Goal: Information Seeking & Learning: Learn about a topic

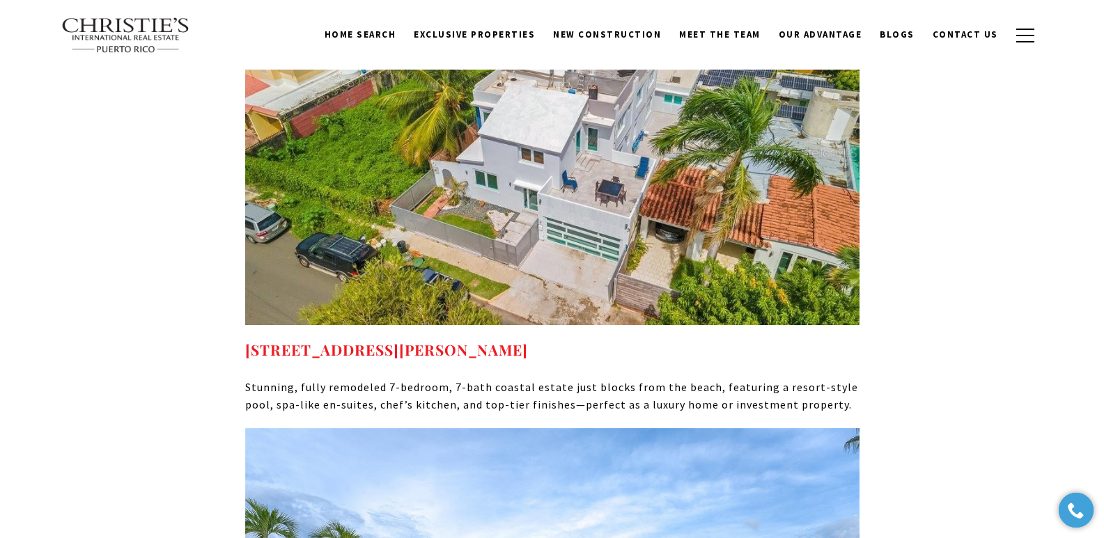
scroll to position [5869, 0]
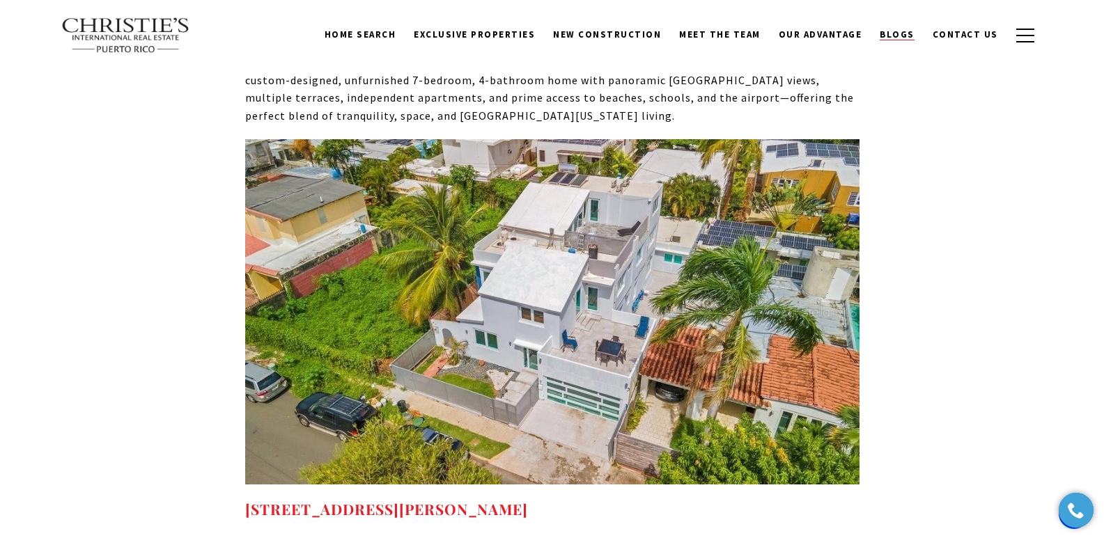
click at [908, 36] on span "Blogs" at bounding box center [897, 35] width 35 height 12
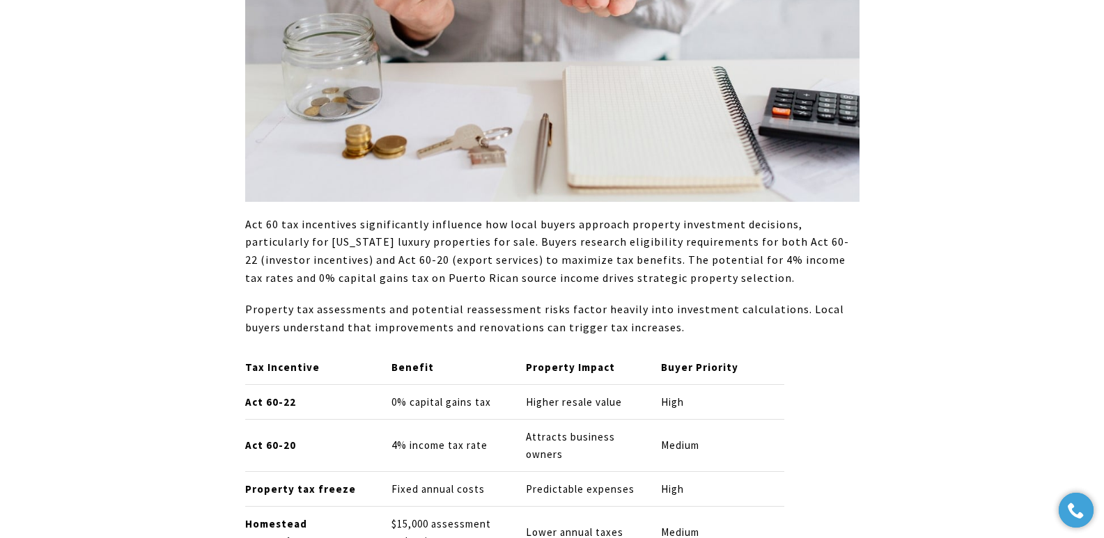
scroll to position [2356, 0]
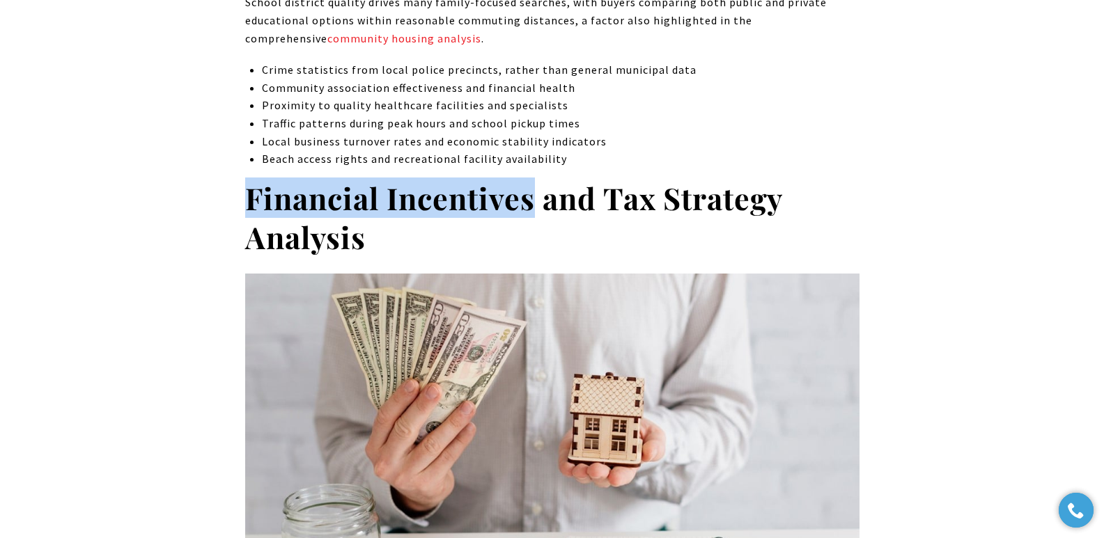
drag, startPoint x: 244, startPoint y: 183, endPoint x: 531, endPoint y: 190, distance: 287.1
click at [531, 190] on strong "Financial Incentives and Tax Strategy Analysis" at bounding box center [513, 217] width 537 height 79
copy strong "Financial Incentives"
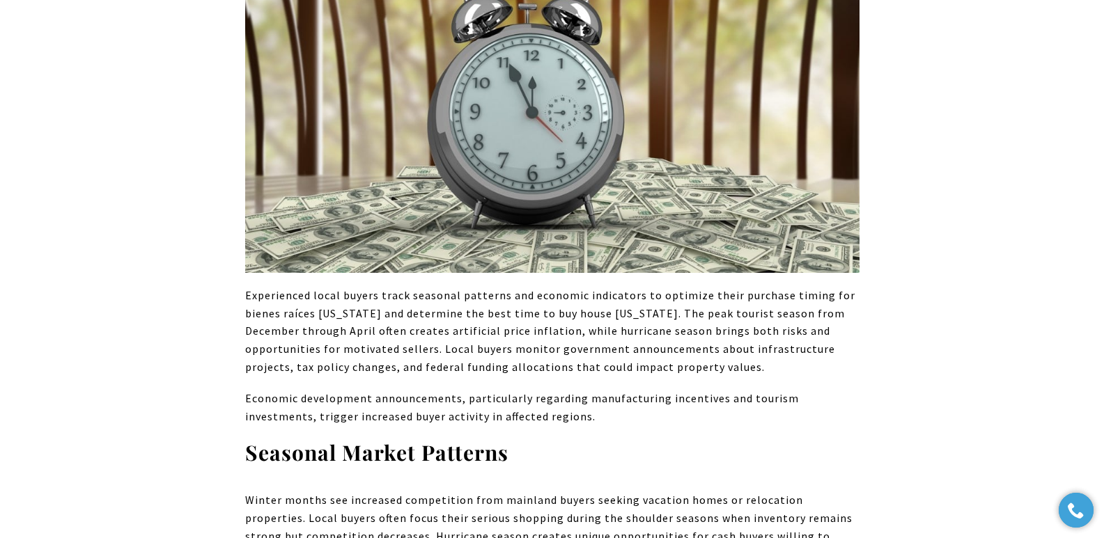
scroll to position [4240, 0]
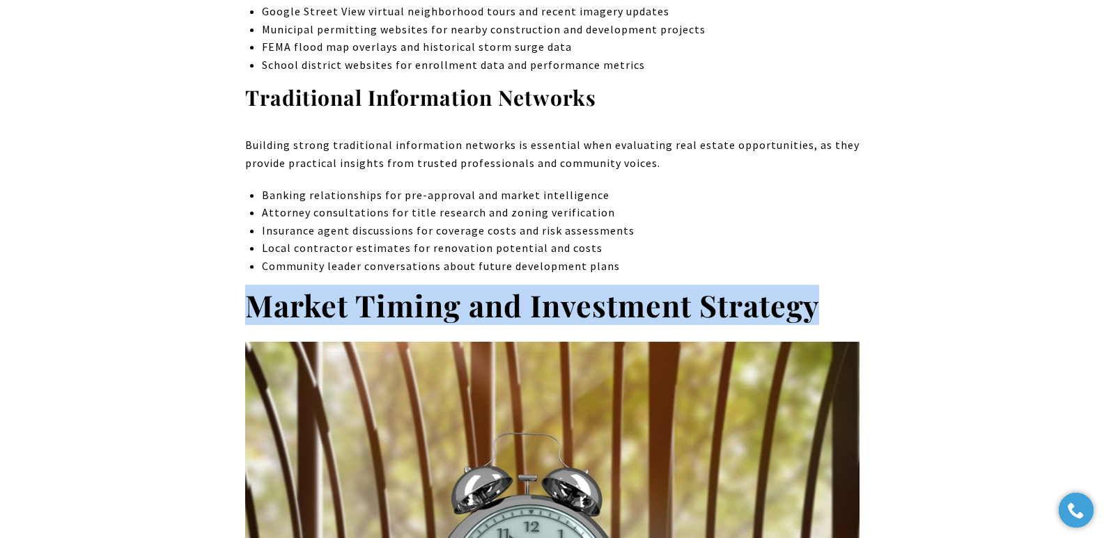
drag, startPoint x: 249, startPoint y: 268, endPoint x: 851, endPoint y: 281, distance: 602.7
click at [851, 286] on h2 "Market Timing and Investment Strategy" at bounding box center [552, 305] width 614 height 39
copy strong "Market Timing and Investment Strategy"
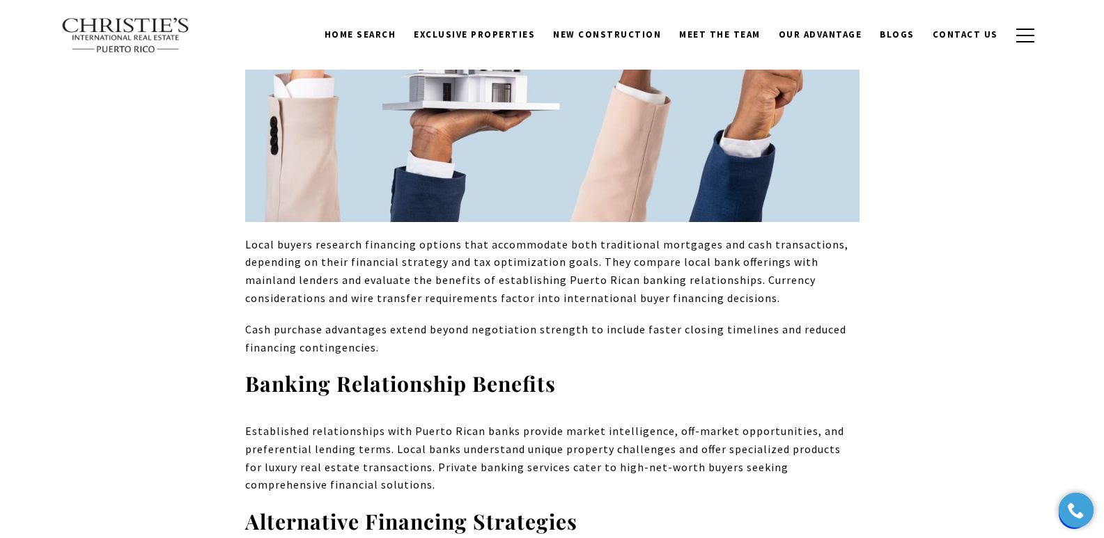
scroll to position [7067, 0]
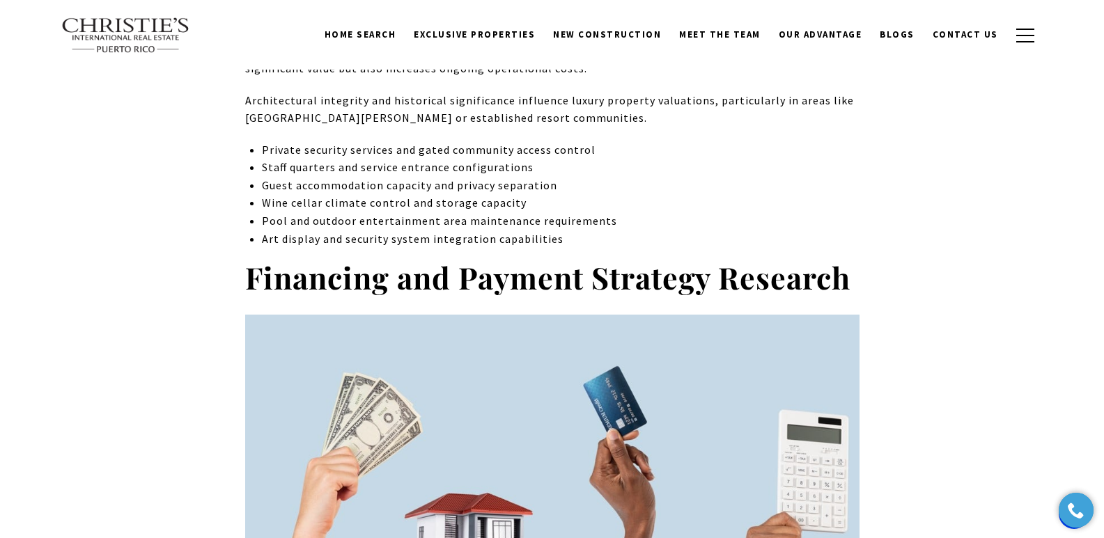
click at [249, 257] on strong "Financing and Payment Strategy Research" at bounding box center [547, 277] width 605 height 40
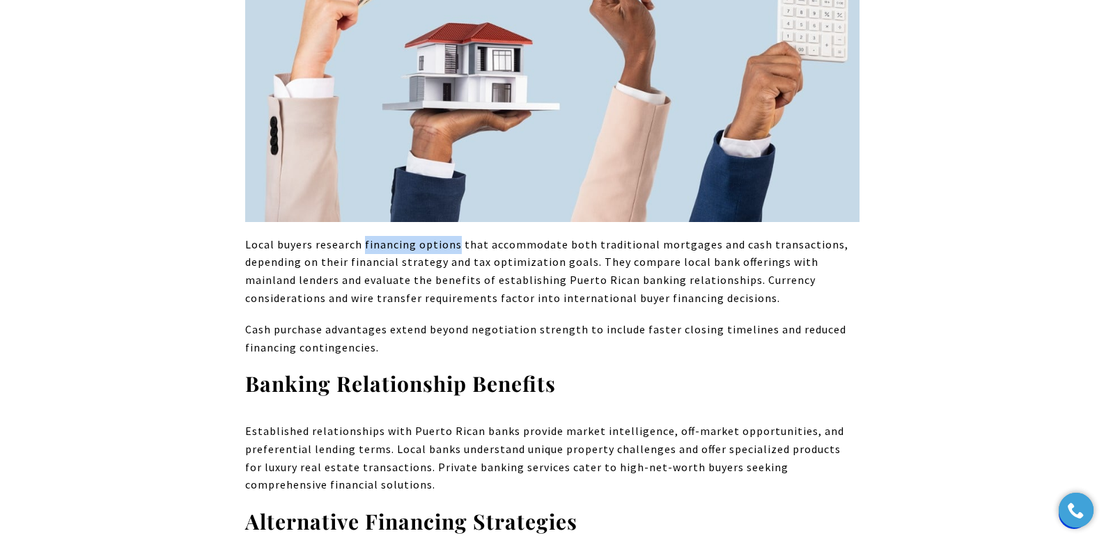
drag, startPoint x: 363, startPoint y: 211, endPoint x: 456, endPoint y: 212, distance: 92.6
click at [456, 236] on p "Local buyers research financing options that accommodate both traditional mortg…" at bounding box center [552, 271] width 614 height 71
copy p "financing options"
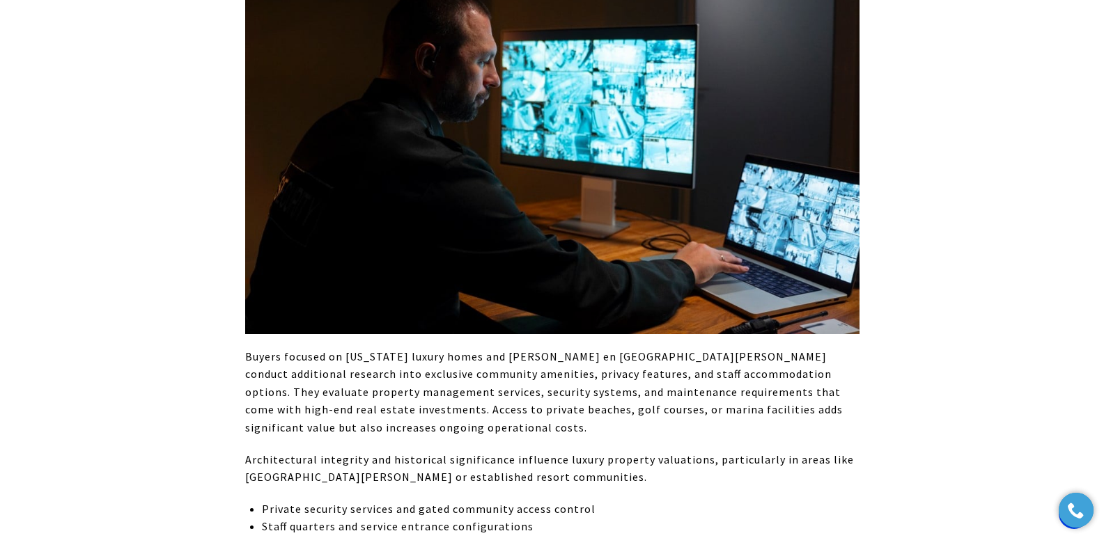
scroll to position [7067, 0]
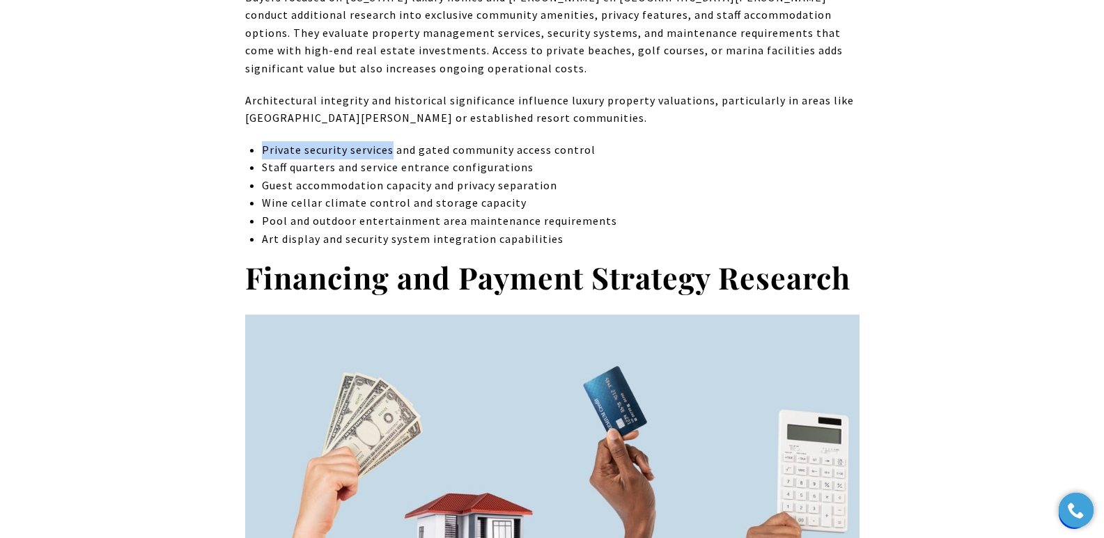
drag, startPoint x: 261, startPoint y: 115, endPoint x: 390, endPoint y: 117, distance: 129.6
copy p "Private security services"
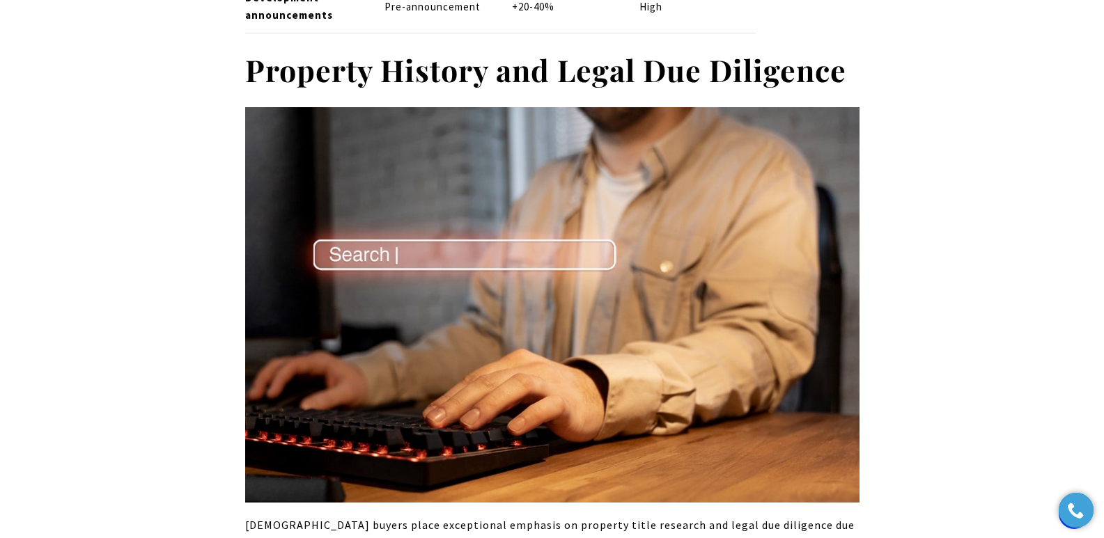
scroll to position [6125, 0]
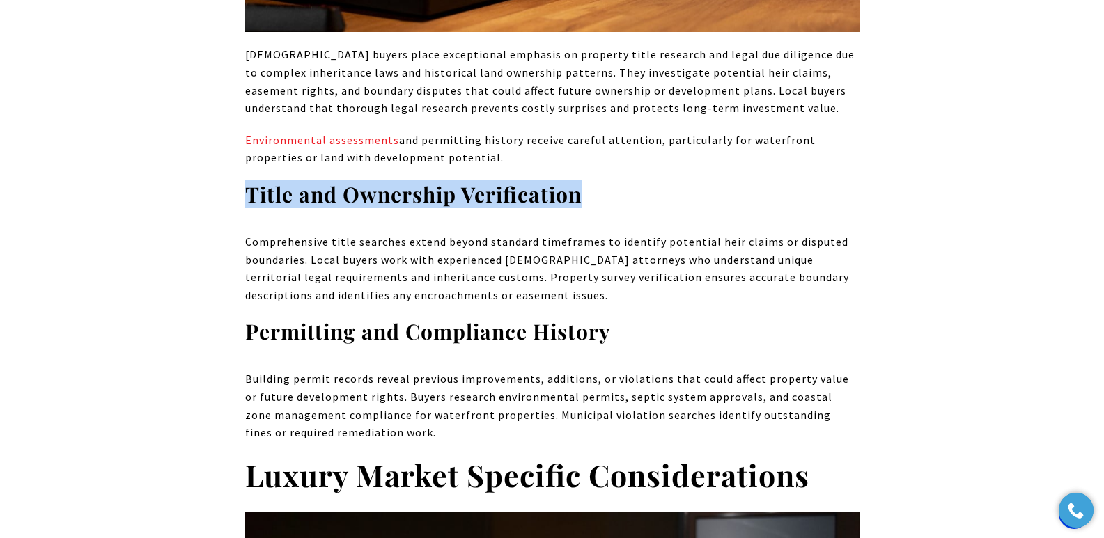
drag, startPoint x: 246, startPoint y: 166, endPoint x: 596, endPoint y: 151, distance: 350.0
click at [596, 181] on h3 "Title and Ownership Verification" at bounding box center [552, 194] width 614 height 27
copy strong "Title and Ownership Verification"
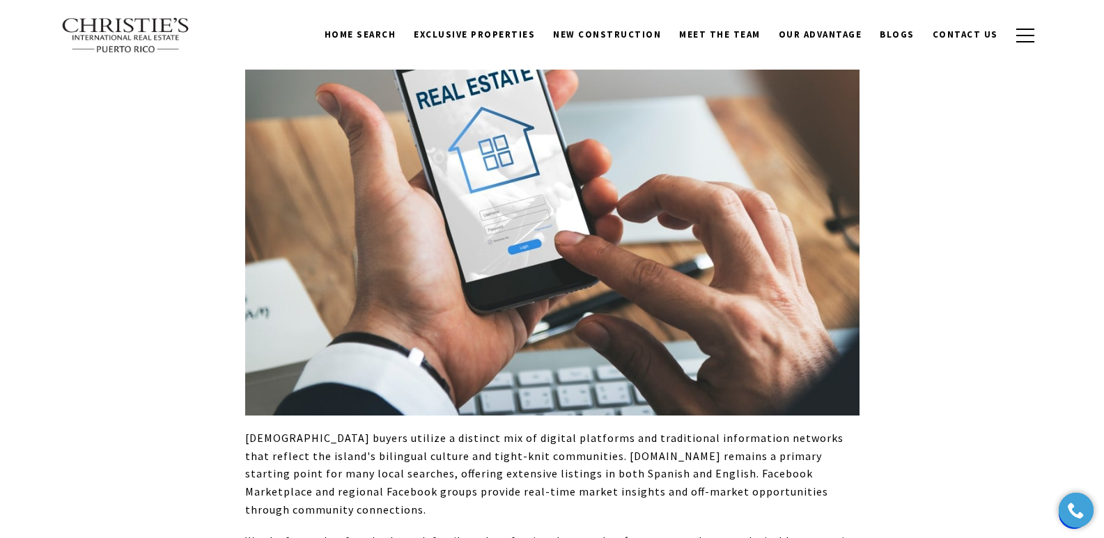
scroll to position [3298, 0]
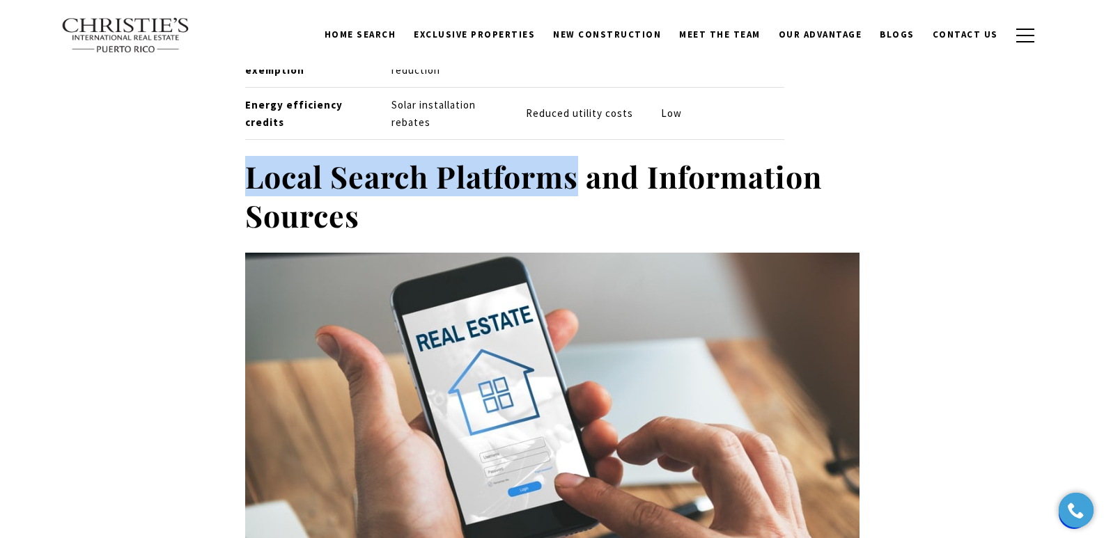
drag, startPoint x: 249, startPoint y: 157, endPoint x: 577, endPoint y: 169, distance: 329.0
click at [577, 169] on strong "Local Search Platforms and Information Sources" at bounding box center [533, 195] width 577 height 79
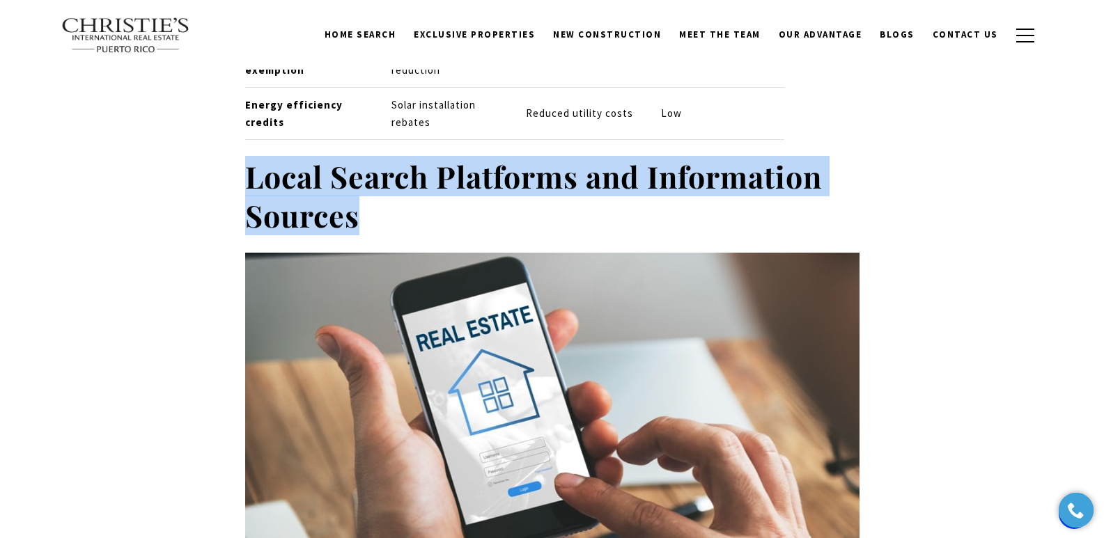
copy strong "Local Search Platforms and Information Sources"
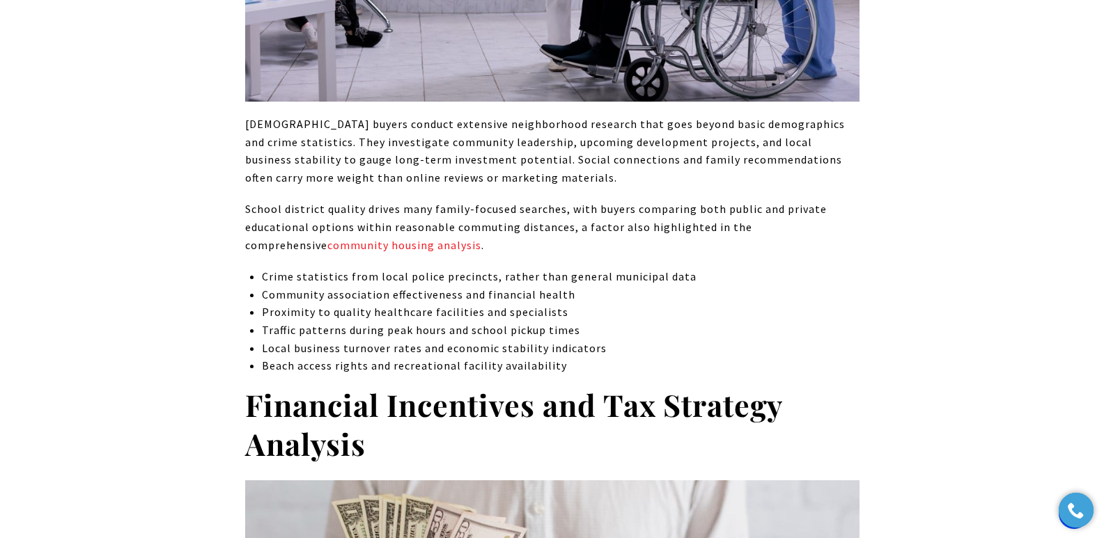
scroll to position [2255, 0]
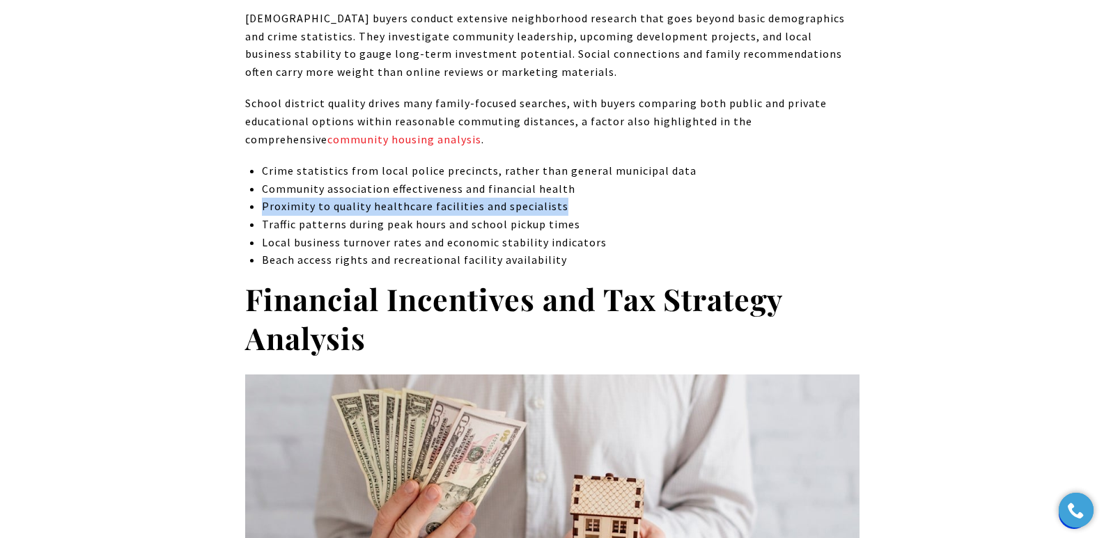
drag, startPoint x: 264, startPoint y: 189, endPoint x: 570, endPoint y: 182, distance: 305.9
click at [570, 198] on p "Proximity to quality healthcare facilities and specialists" at bounding box center [560, 207] width 597 height 18
copy p "Proximity to quality healthcare facilities and specialists"
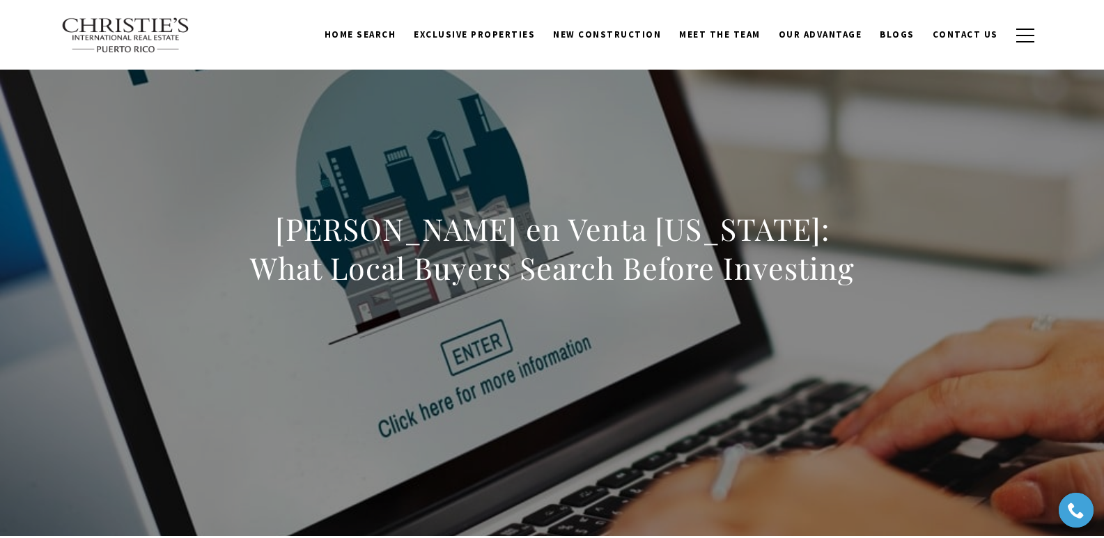
scroll to position [0, 0]
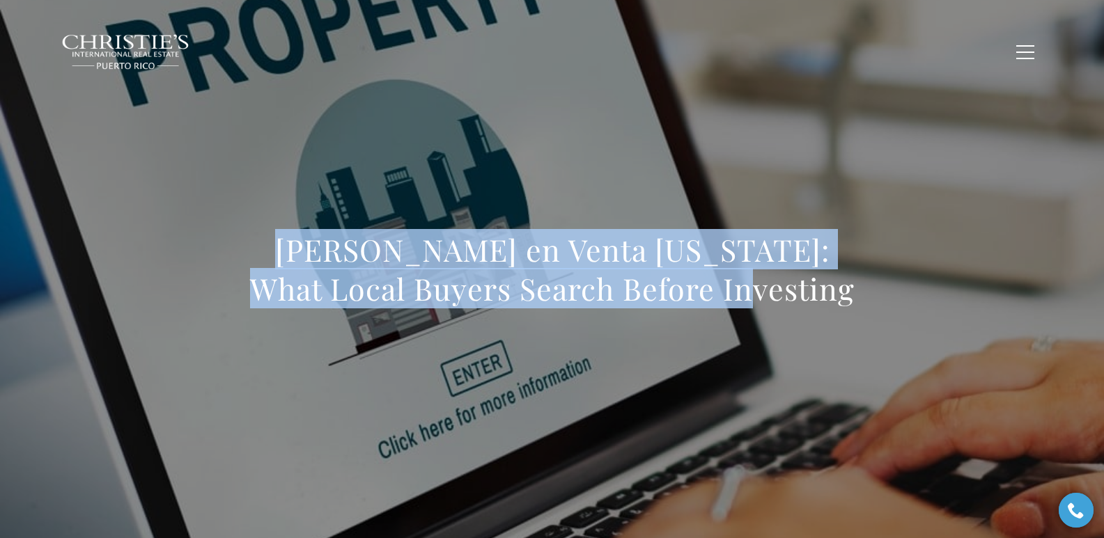
drag, startPoint x: 276, startPoint y: 250, endPoint x: 784, endPoint y: 295, distance: 510.5
click at [784, 295] on h1 "[PERSON_NAME] en Venta [US_STATE]: What Local Buyers Search Before Investing" at bounding box center [552, 270] width 614 height 78
copy h1 "[PERSON_NAME] en Venta [US_STATE]: What Local Buyers Search Before Investing"
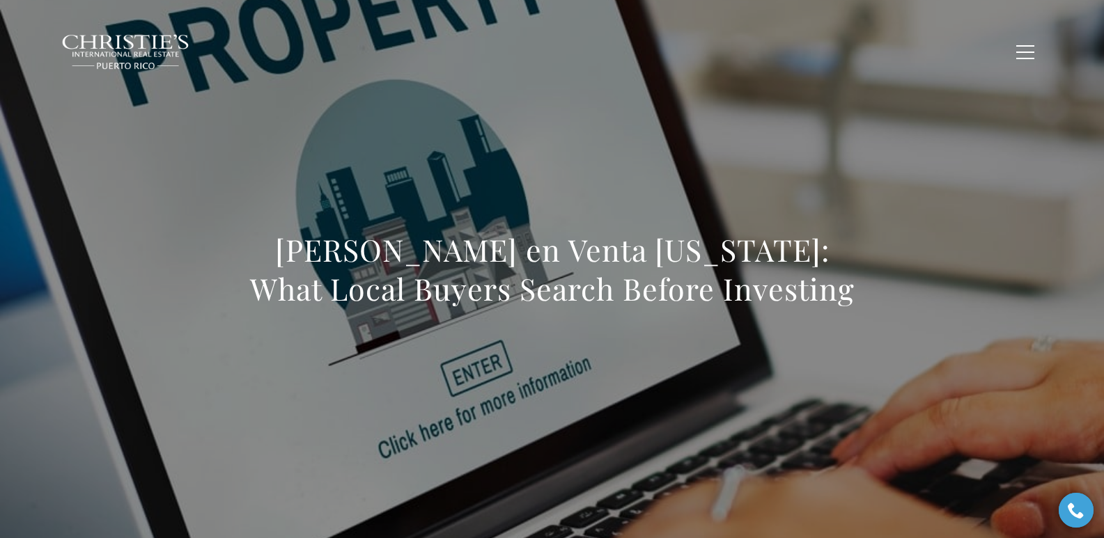
click at [293, 76] on div "Home Search Dorado Beach Rio Grande Humacao Coastal San Juan Guaynabo Puerto Ri…" at bounding box center [552, 51] width 982 height 51
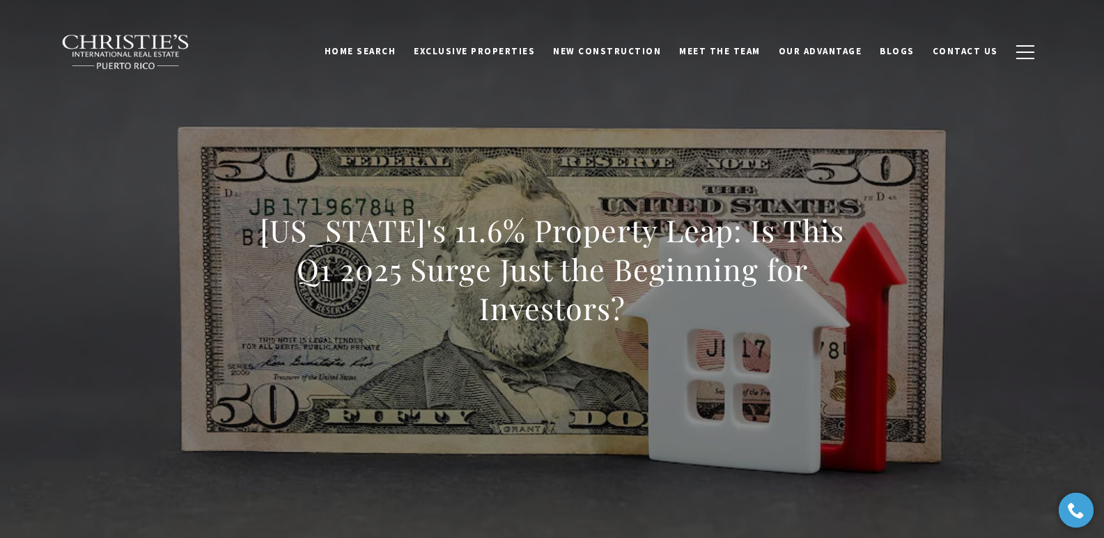
drag, startPoint x: 265, startPoint y: 238, endPoint x: 668, endPoint y: 302, distance: 407.8
click at [668, 302] on h1 "[US_STATE]'s 11.6% Property Leap: Is This Q1 2025 Surge Just the Beginning for …" at bounding box center [552, 269] width 614 height 117
copy h1 "[US_STATE]'s 11.6% Property Leap: Is This Q1 2025 Surge Just the Beginning for …"
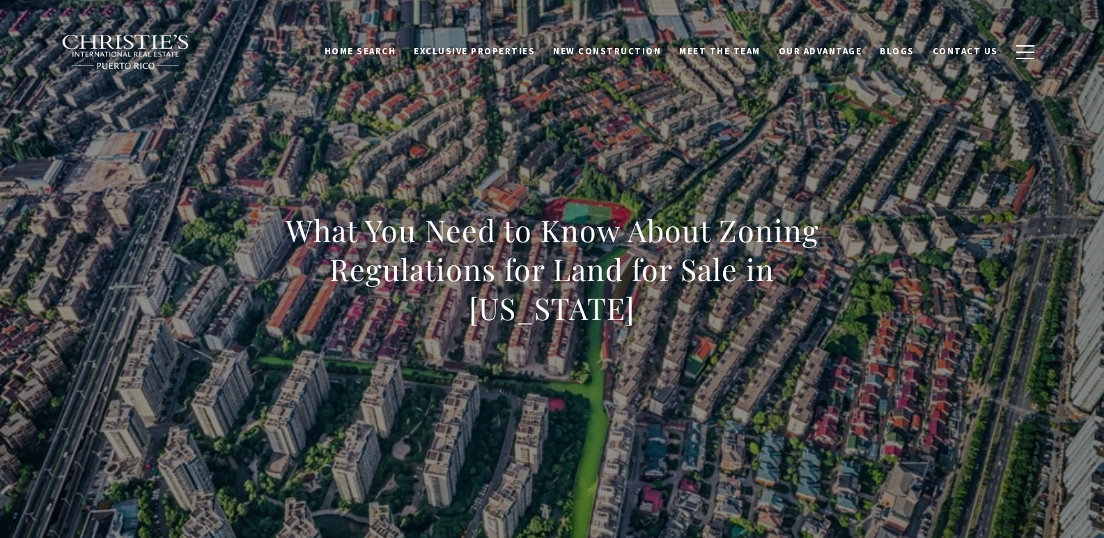
click at [553, 155] on div "What You Need to Know About Zoning Regulations for Land for Sale in [US_STATE]" at bounding box center [552, 279] width 975 height 418
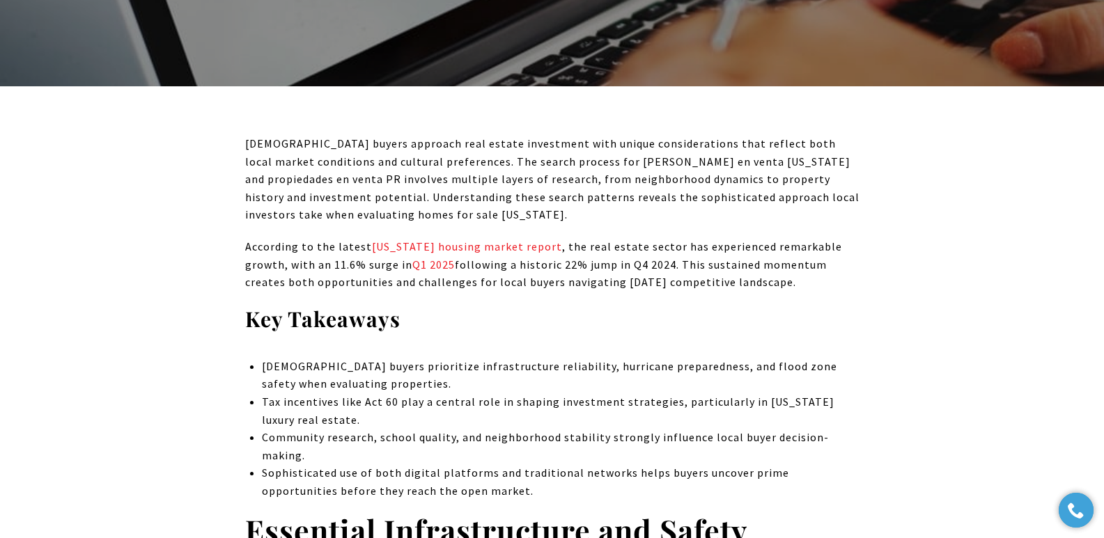
scroll to position [1413, 0]
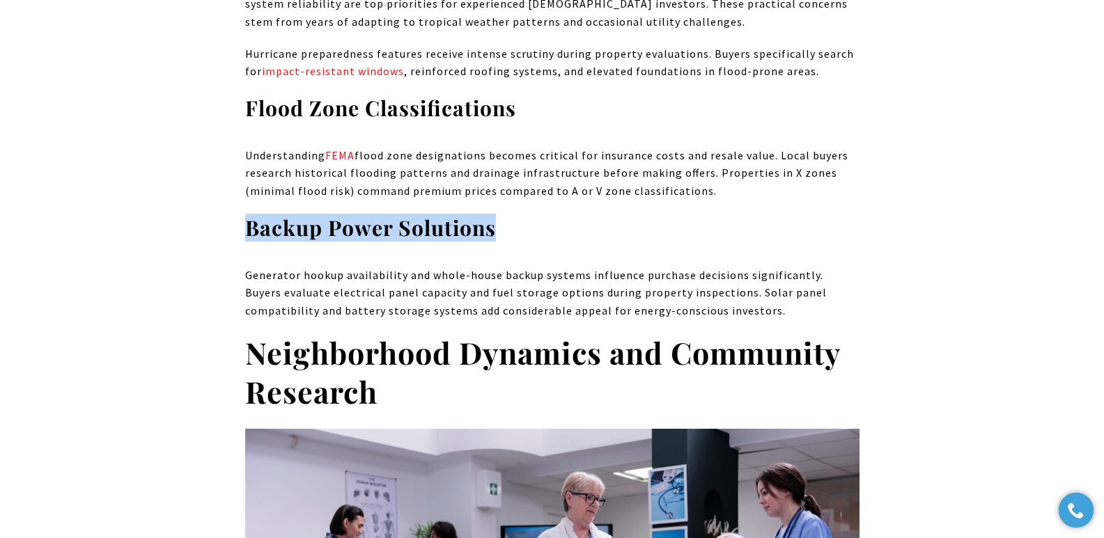
drag, startPoint x: 249, startPoint y: 217, endPoint x: 505, endPoint y: 221, distance: 256.4
click at [505, 221] on h3 "Backup Power Solutions" at bounding box center [552, 228] width 614 height 27
copy strong "Backup Power Solutions"
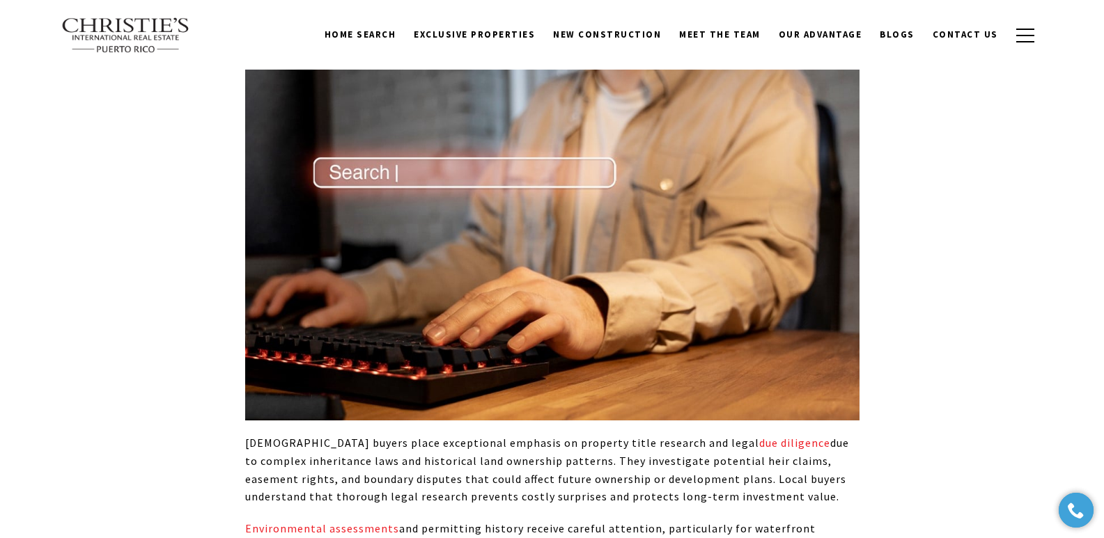
scroll to position [3742, 0]
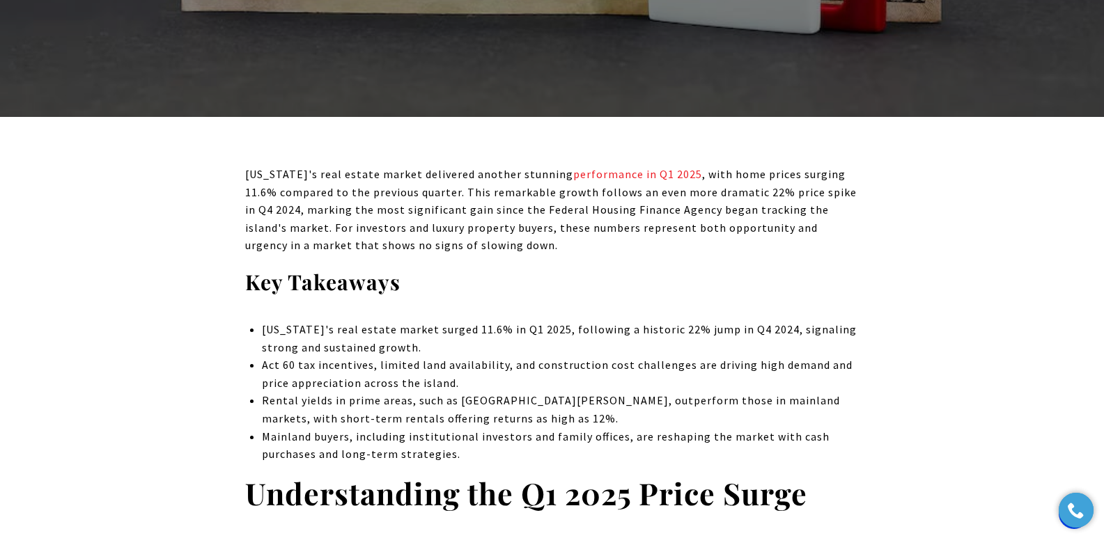
scroll to position [475, 0]
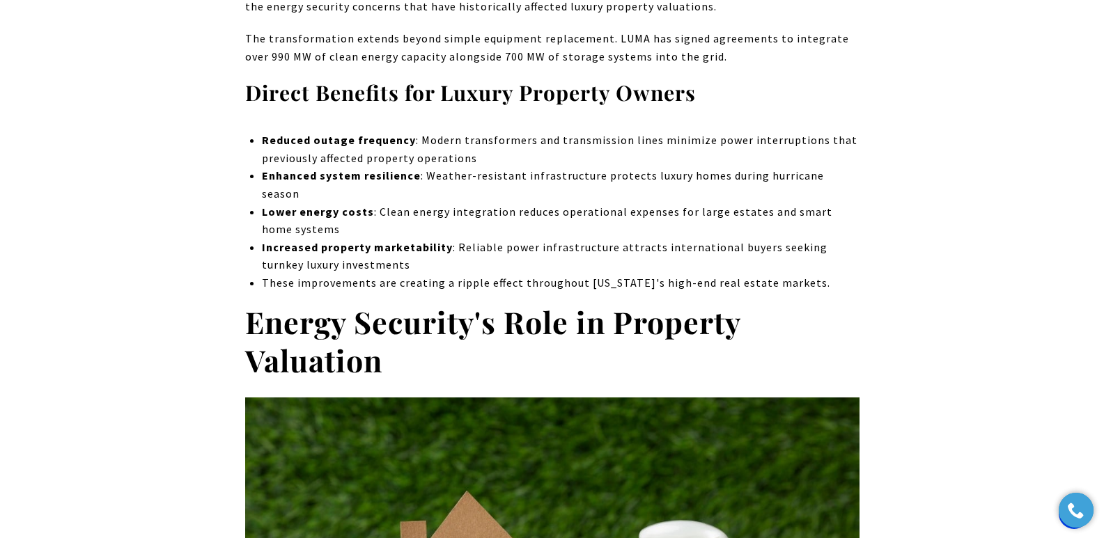
scroll to position [1885, 0]
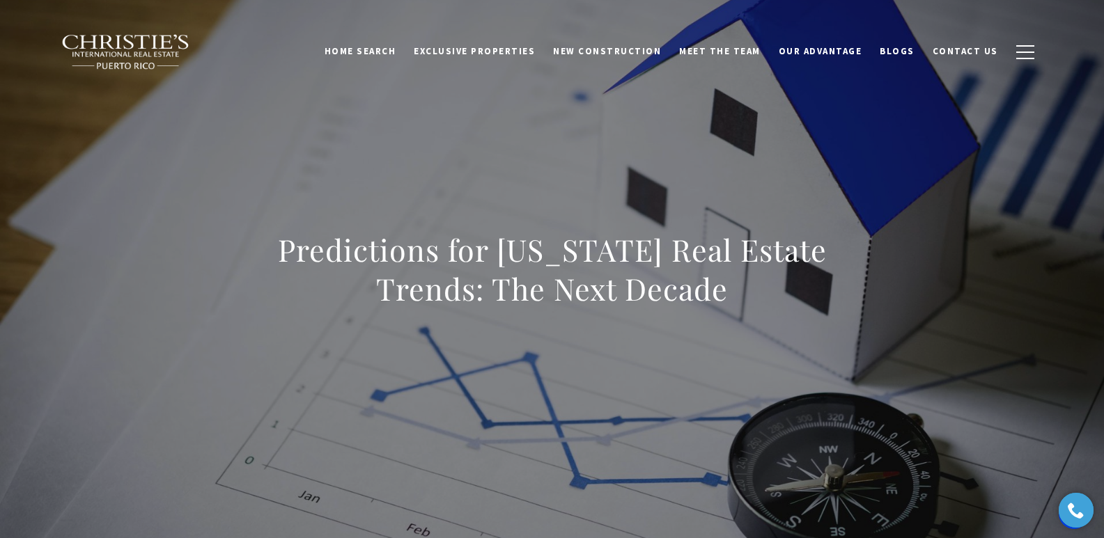
drag, startPoint x: 274, startPoint y: 251, endPoint x: 841, endPoint y: 286, distance: 568.1
click at [841, 286] on h1 "Predictions for [US_STATE] Real Estate Trends: The Next Decade" at bounding box center [552, 270] width 614 height 78
copy h1 "Predictions for [US_STATE] Real Estate Trends: The Next Decade"
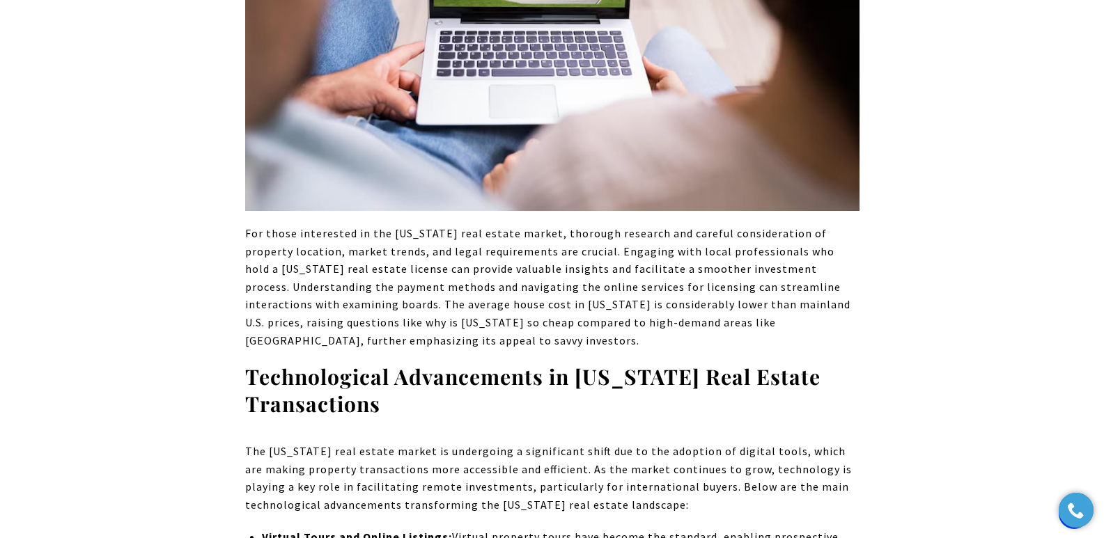
scroll to position [6769, 0]
